Goal: Information Seeking & Learning: Check status

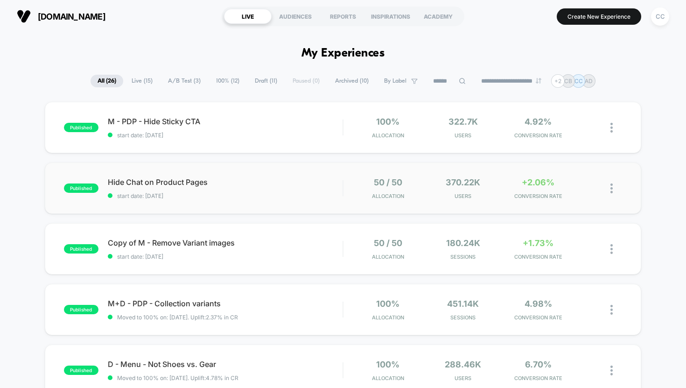
scroll to position [17, 0]
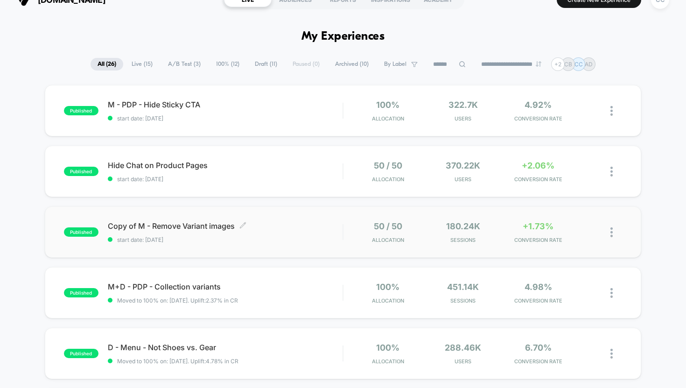
click at [317, 236] on span "start date: [DATE]" at bounding box center [225, 239] width 235 height 7
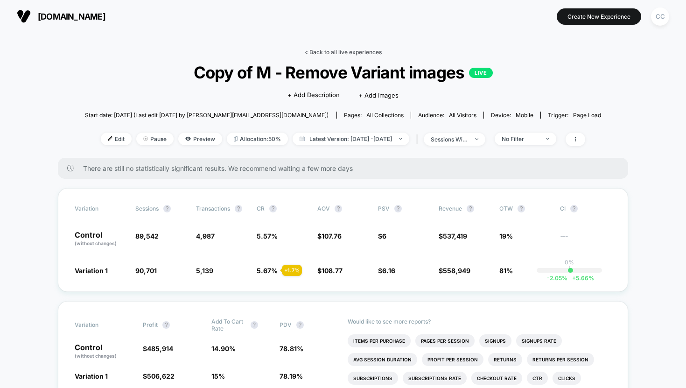
click at [329, 49] on link "< Back to all live experiences" at bounding box center [342, 52] width 77 height 7
